Goal: Information Seeking & Learning: Learn about a topic

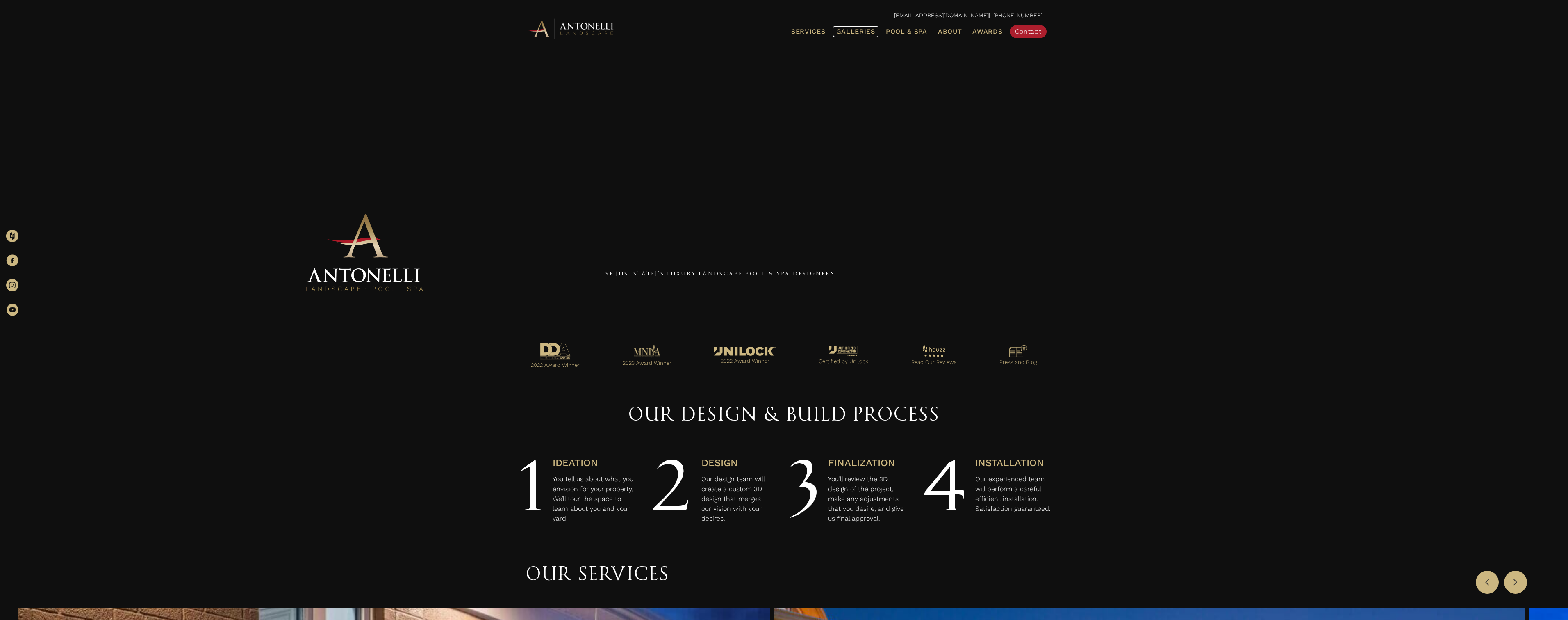
click at [859, 32] on span "Galleries" at bounding box center [856, 31] width 39 height 8
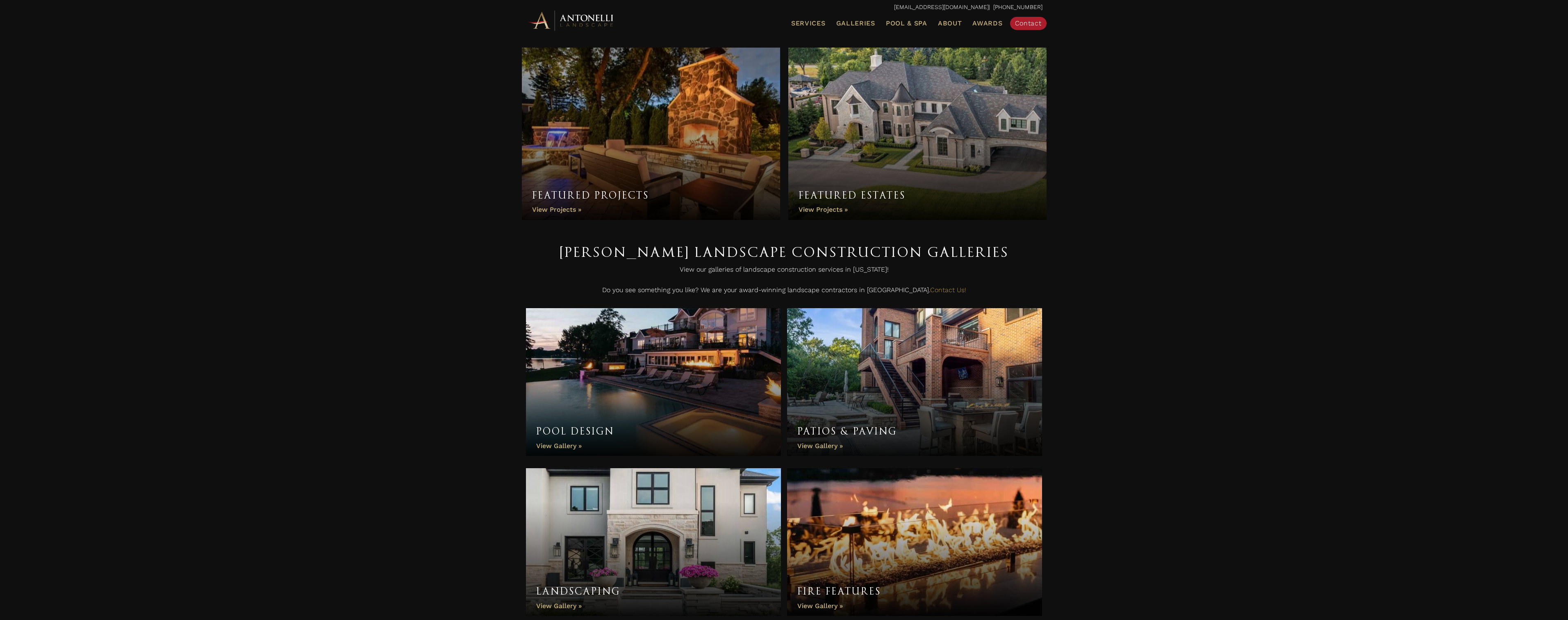
click at [900, 150] on link "Featured Estates" at bounding box center [917, 133] width 258 height 172
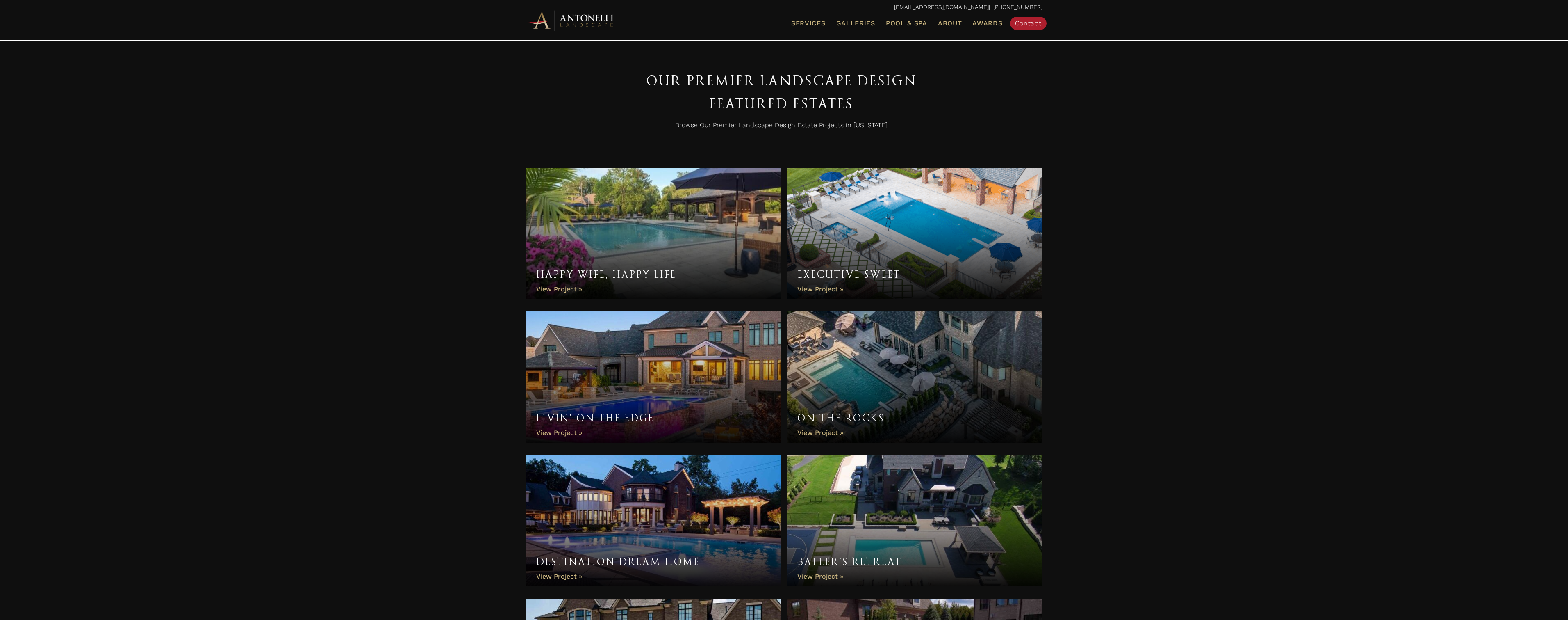
scroll to position [369, 0]
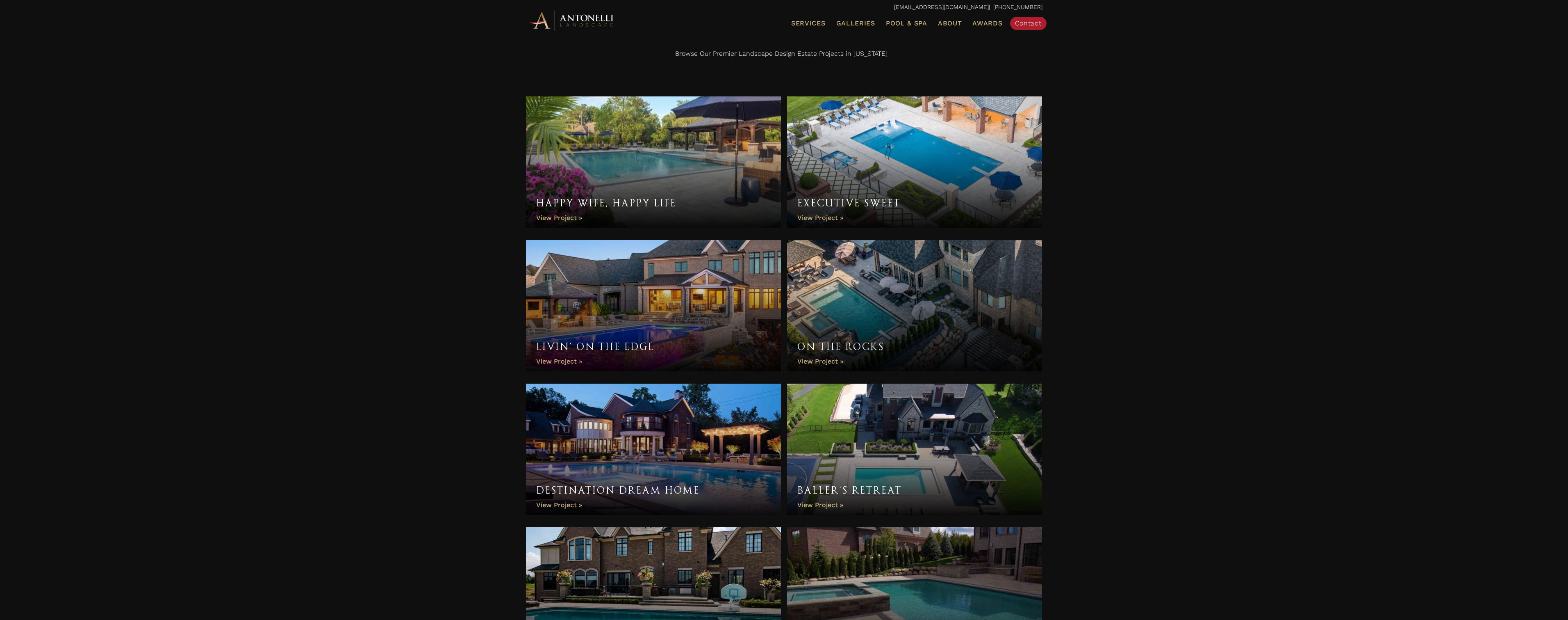
click at [925, 456] on link "Baller’s Retreat" at bounding box center [915, 449] width 256 height 132
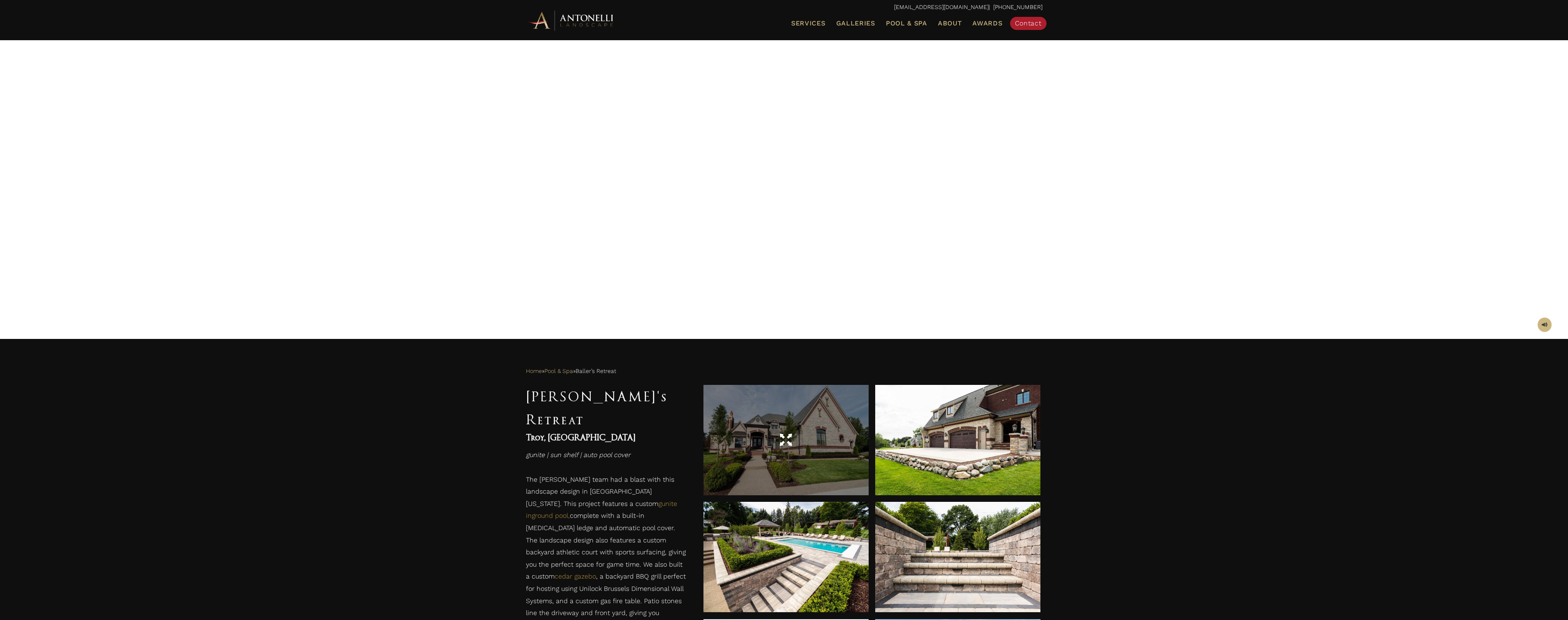
click at [805, 453] on div at bounding box center [786, 440] width 165 height 110
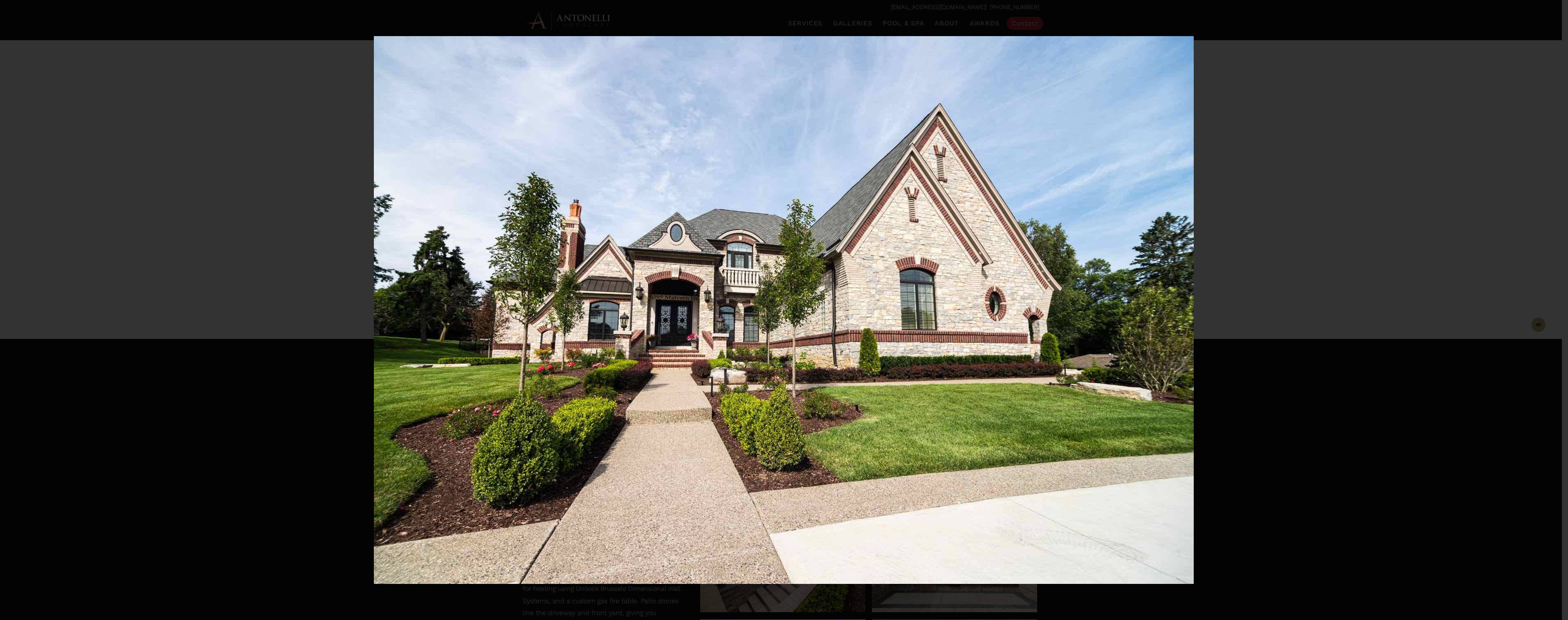
click at [1550, 312] on div "1 / 10" at bounding box center [784, 310] width 1568 height 620
click at [1550, 312] on icon at bounding box center [1553, 310] width 15 height 27
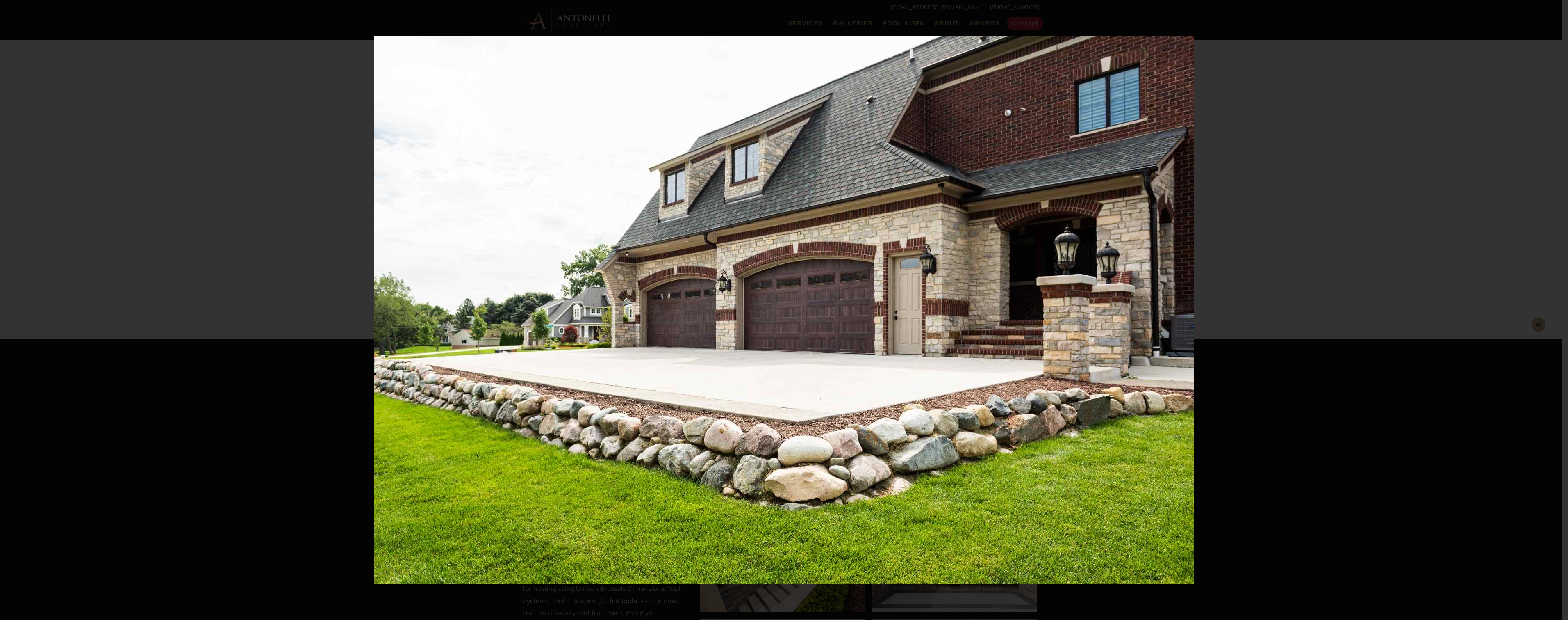
click at [1550, 312] on div "2 / 10" at bounding box center [784, 310] width 1568 height 620
click at [1553, 315] on icon at bounding box center [1553, 310] width 15 height 27
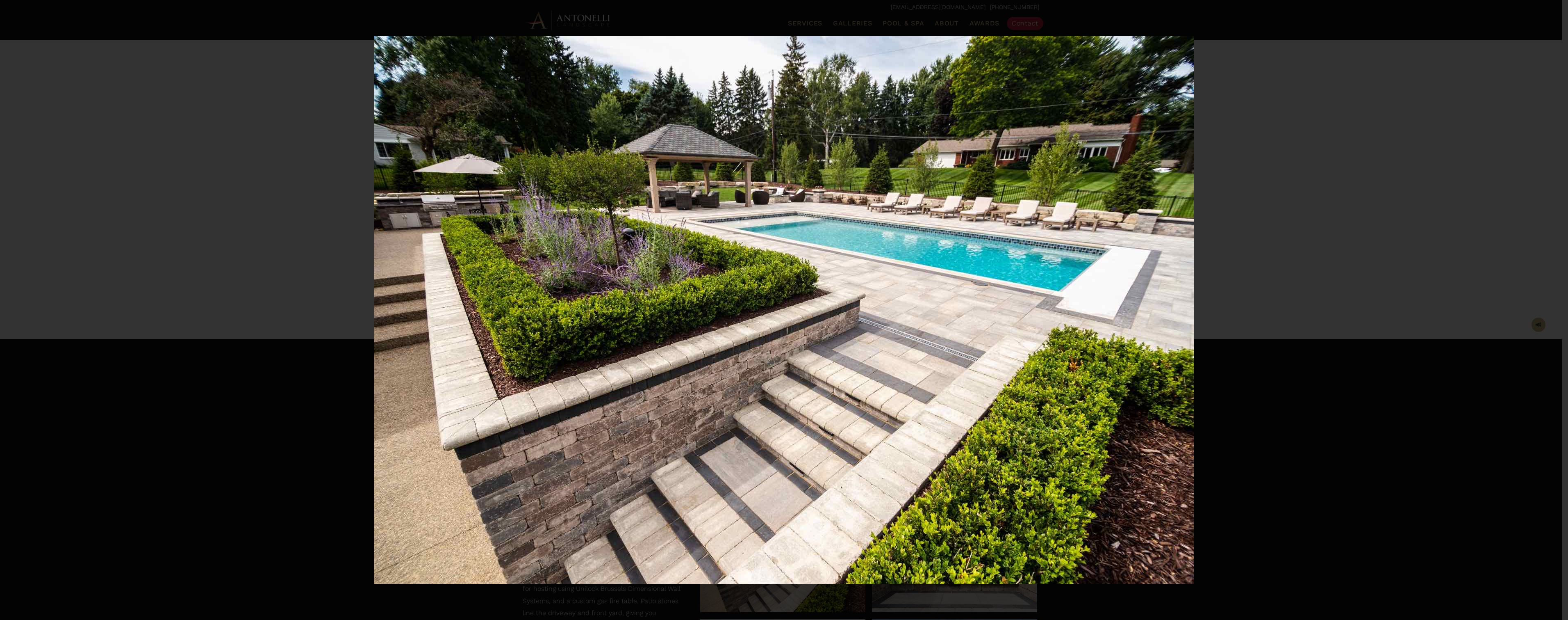
click at [1553, 315] on div "3 / 10" at bounding box center [784, 310] width 1568 height 620
click at [1551, 320] on icon at bounding box center [1553, 310] width 15 height 27
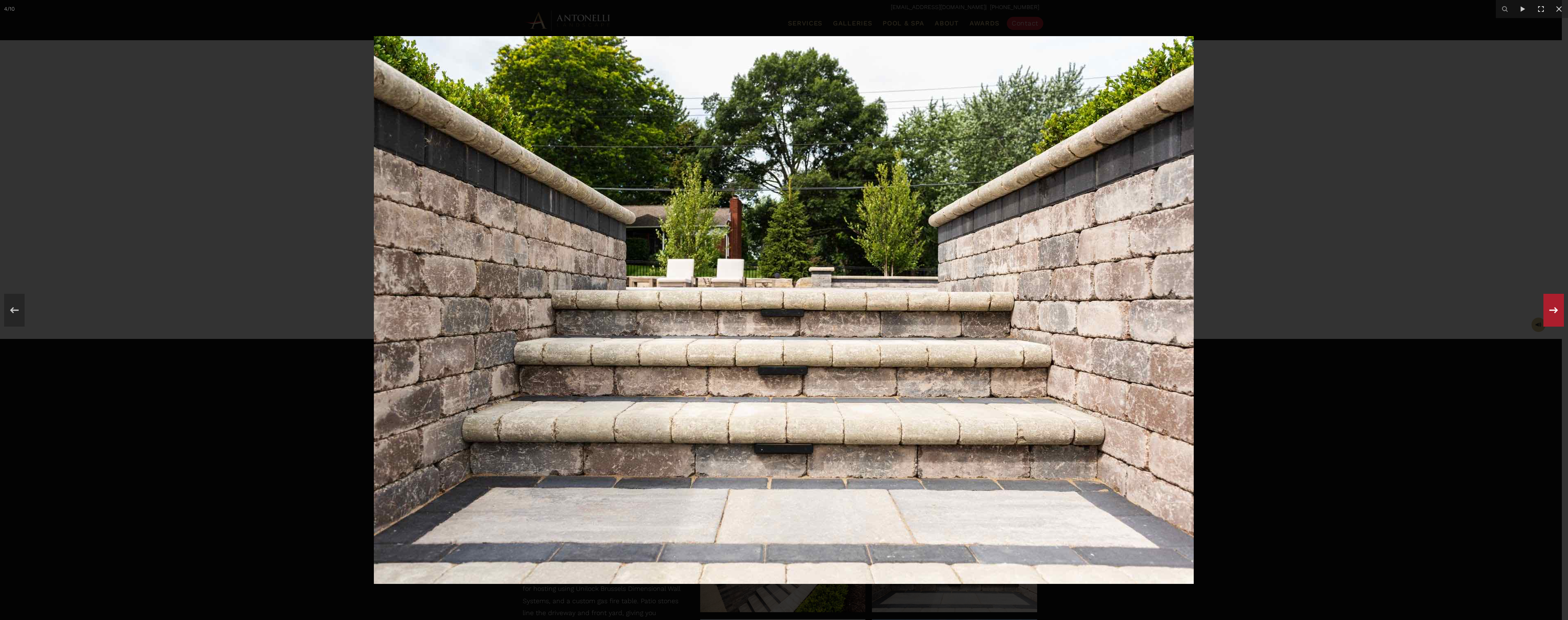
click at [1551, 320] on icon at bounding box center [1553, 310] width 15 height 27
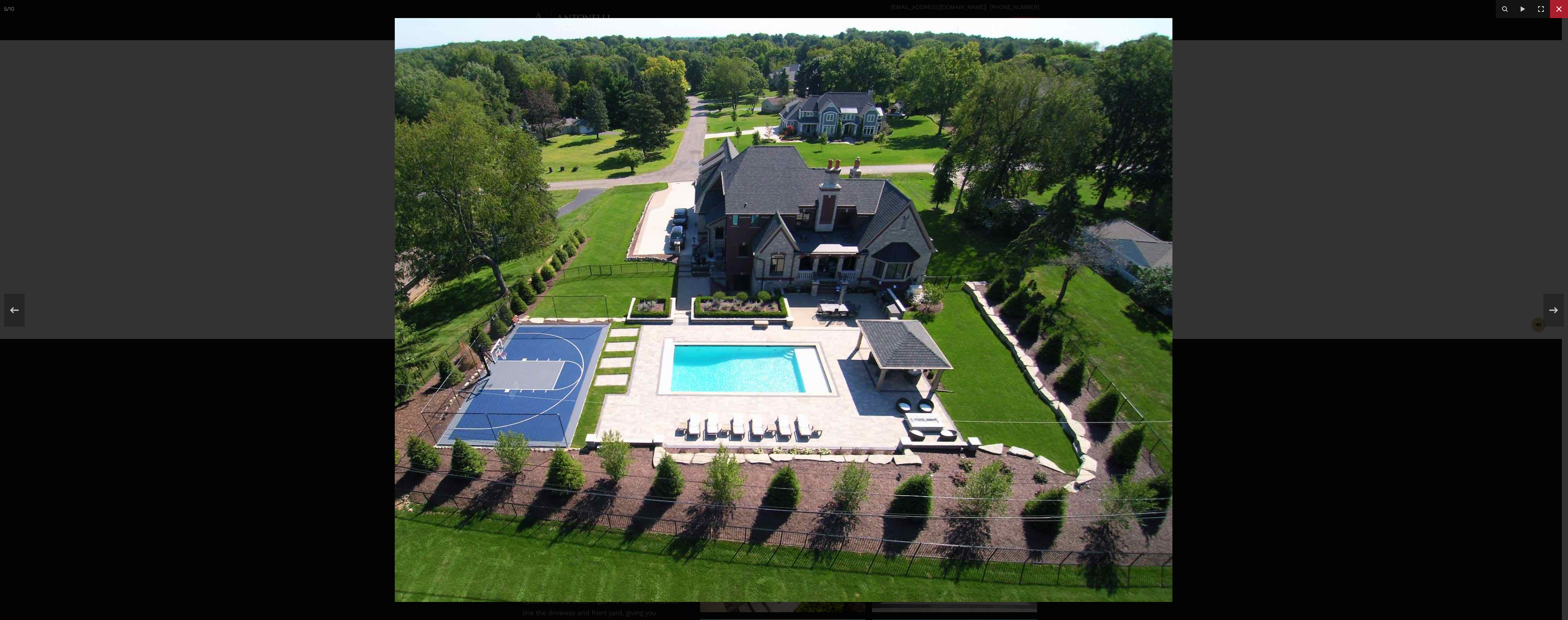
click at [1561, 10] on icon at bounding box center [1558, 9] width 5 height 5
